Goal: Find specific page/section: Find specific page/section

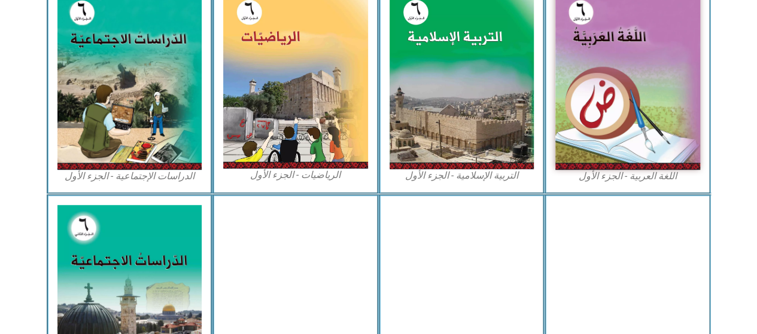
scroll to position [392, 0]
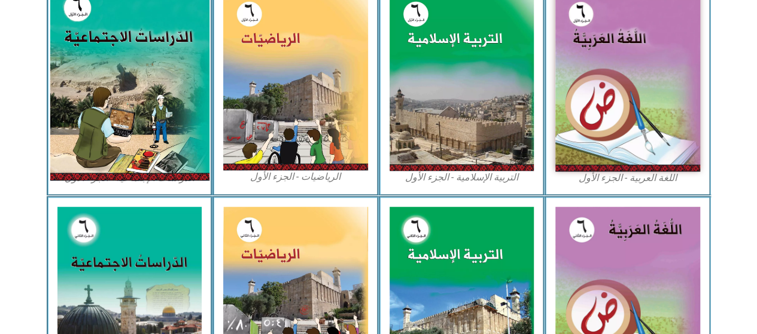
click at [129, 97] on img at bounding box center [129, 81] width 159 height 199
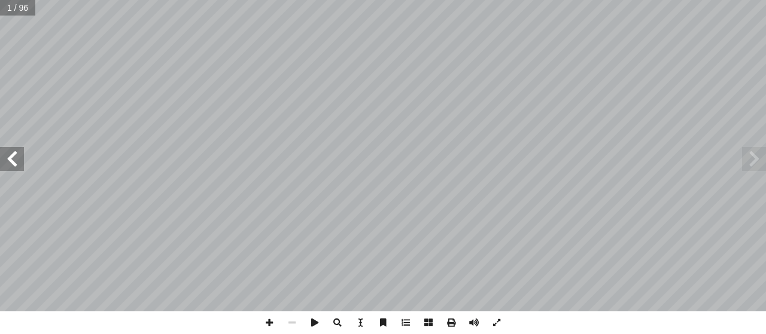
click at [17, 159] on span at bounding box center [12, 159] width 24 height 24
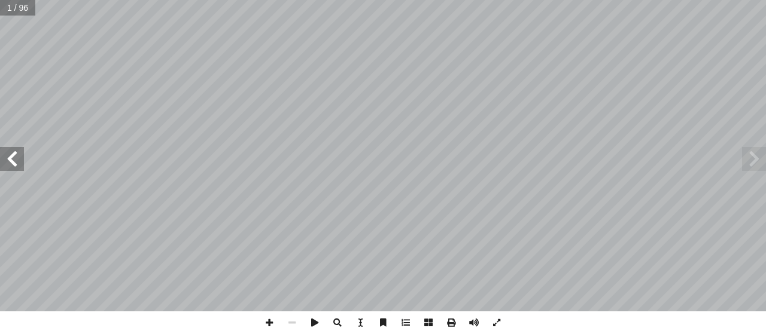
click at [17, 159] on span at bounding box center [12, 159] width 24 height 24
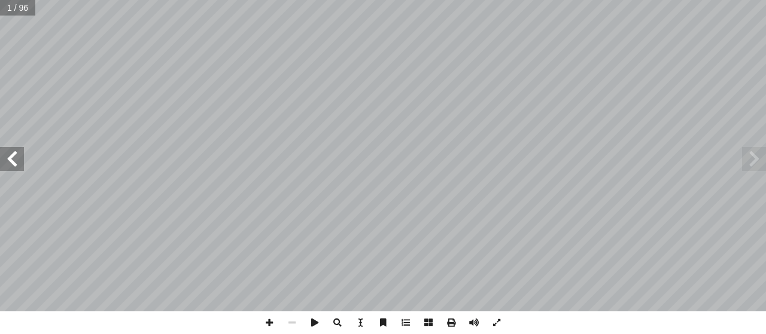
click at [17, 159] on span at bounding box center [12, 159] width 24 height 24
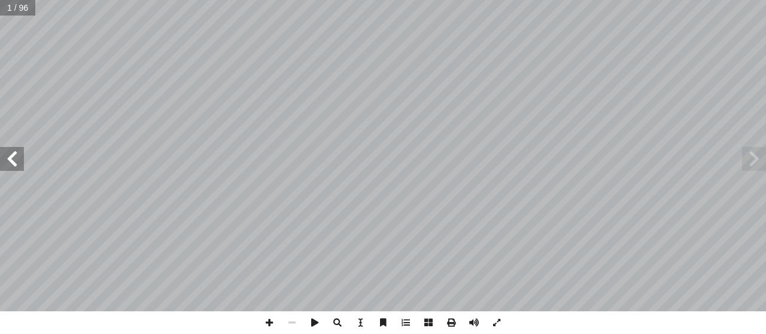
click at [17, 160] on span at bounding box center [12, 159] width 24 height 24
click at [17, 161] on span at bounding box center [12, 159] width 24 height 24
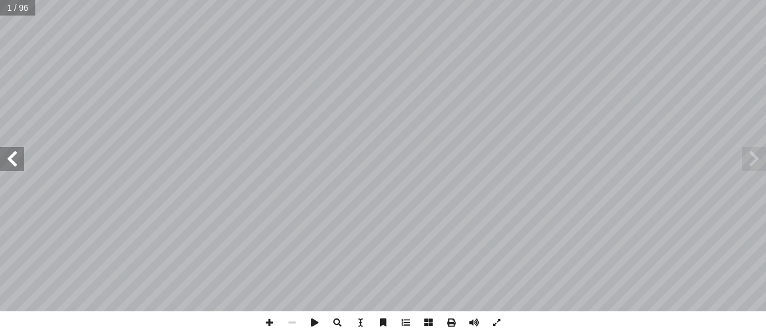
click at [17, 161] on span at bounding box center [12, 159] width 24 height 24
click at [750, 149] on span at bounding box center [754, 159] width 24 height 24
click at [499, 321] on span at bounding box center [496, 323] width 23 height 23
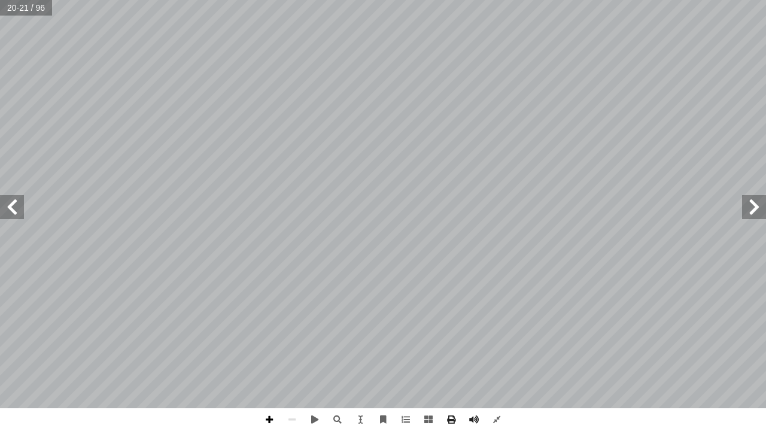
click at [270, 334] on span at bounding box center [269, 419] width 23 height 23
